Goal: Check status: Check status

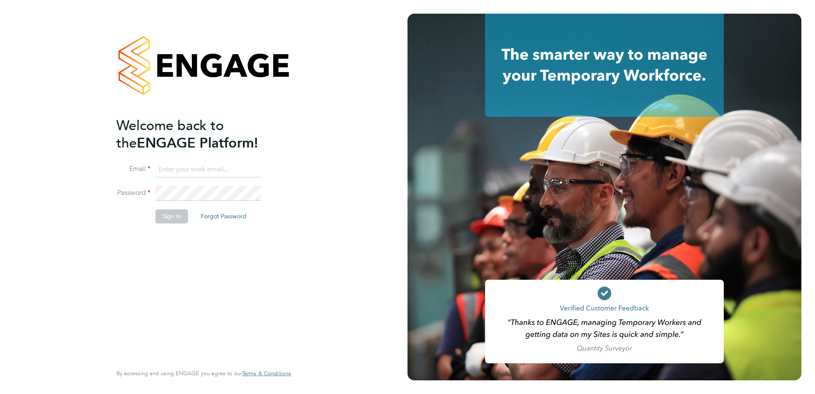
type input "julie.tante@apleona.com"
click at [171, 218] on button "Sign In" at bounding box center [172, 216] width 32 height 14
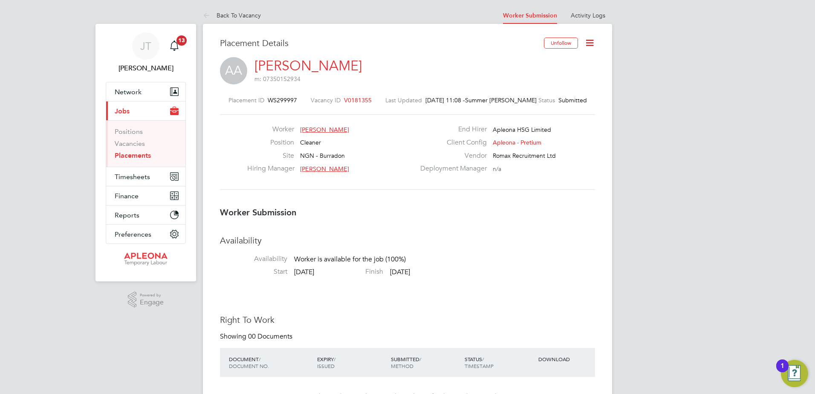
click at [358, 98] on span "V0181355" at bounding box center [358, 100] width 28 height 8
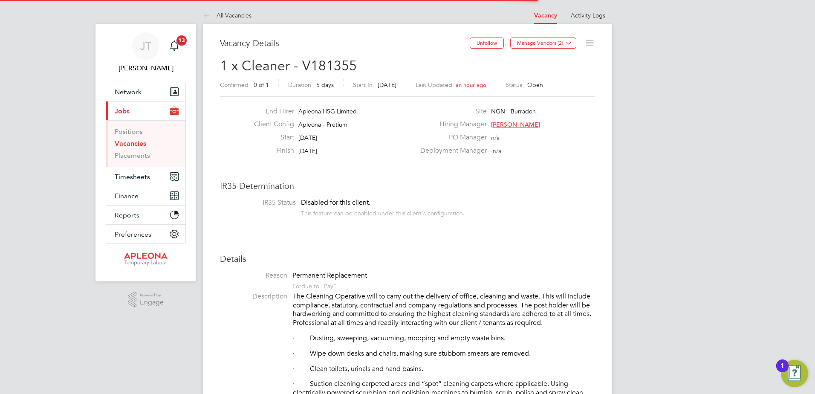
scroll to position [4, 4]
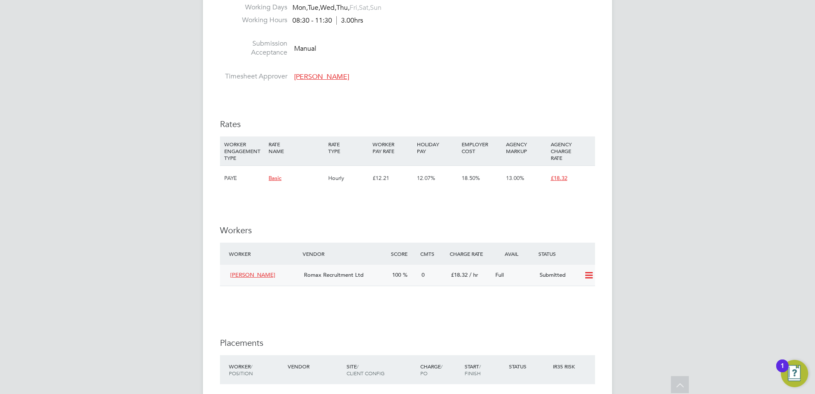
click at [588, 274] on icon at bounding box center [589, 275] width 11 height 7
click at [575, 293] on li "Offer" at bounding box center [578, 294] width 30 height 12
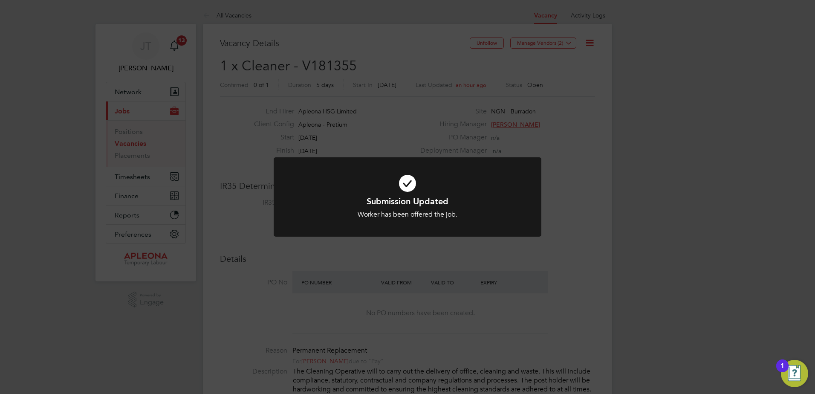
click at [631, 92] on div "Submission Updated Worker has been offered the job. Cancel Okay" at bounding box center [407, 197] width 815 height 394
